Goal: Task Accomplishment & Management: Use online tool/utility

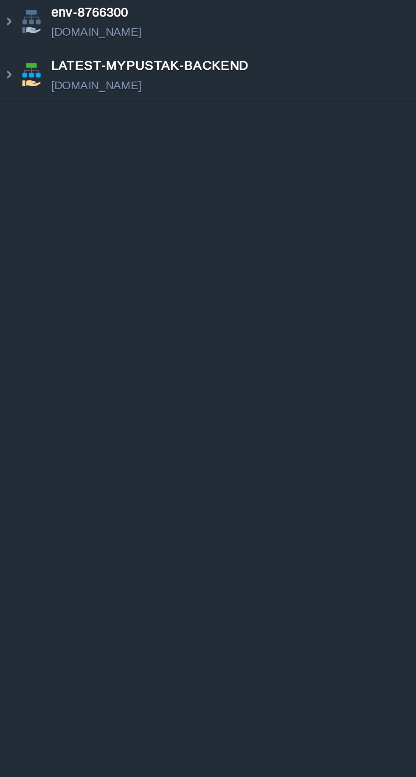
click at [4, 98] on img at bounding box center [3, 97] width 7 height 23
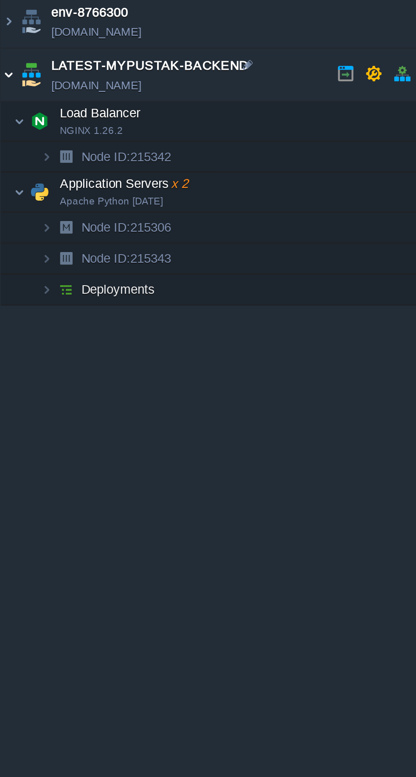
click at [9, 150] on img at bounding box center [8, 149] width 5 height 17
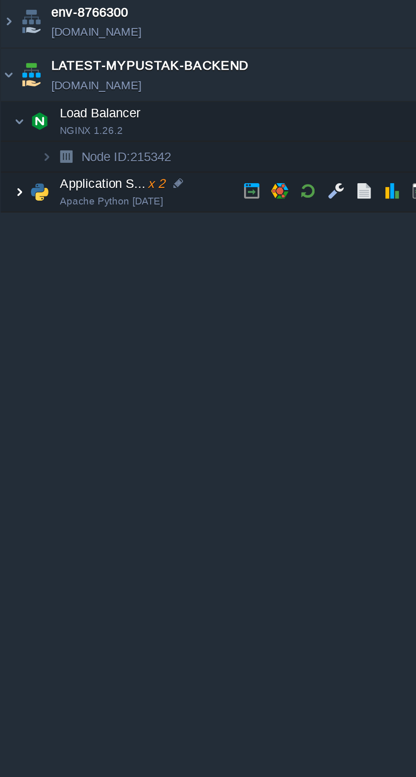
click at [132, 147] on button "button" at bounding box center [135, 149] width 8 height 8
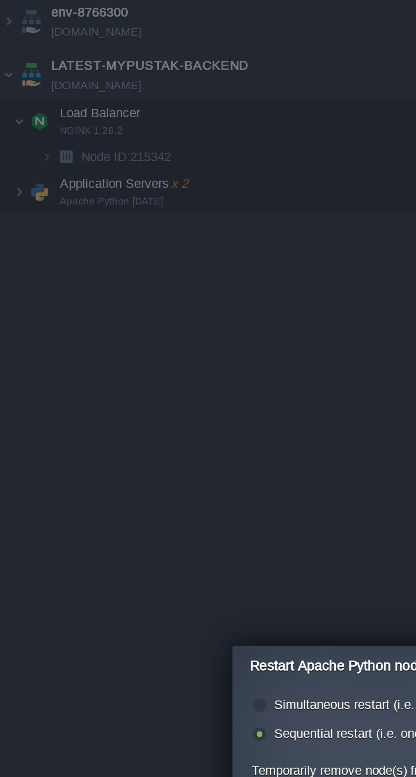
click at [144, 370] on label "Simultaneous restart (i.e. all together)" at bounding box center [166, 373] width 92 height 6
click at [116, 372] on input "radio" at bounding box center [113, 375] width 6 height 6
radio input "true"
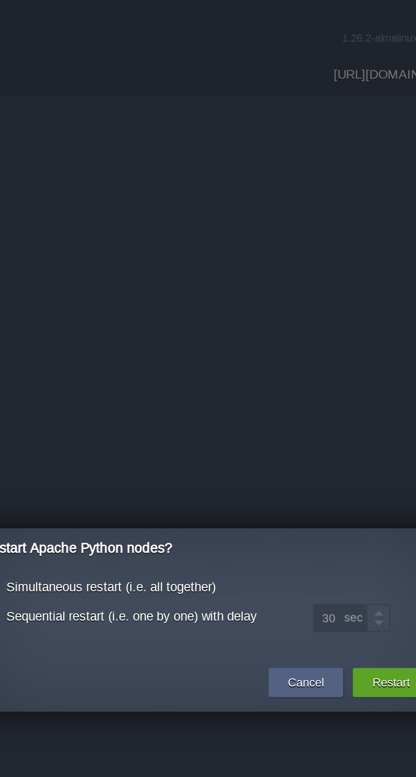
click at [287, 413] on button "Restart" at bounding box center [289, 415] width 17 height 8
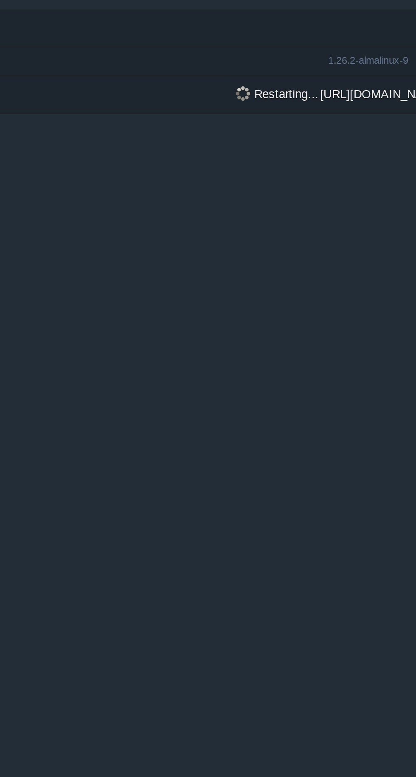
scroll to position [0, 0]
